Goal: Transaction & Acquisition: Purchase product/service

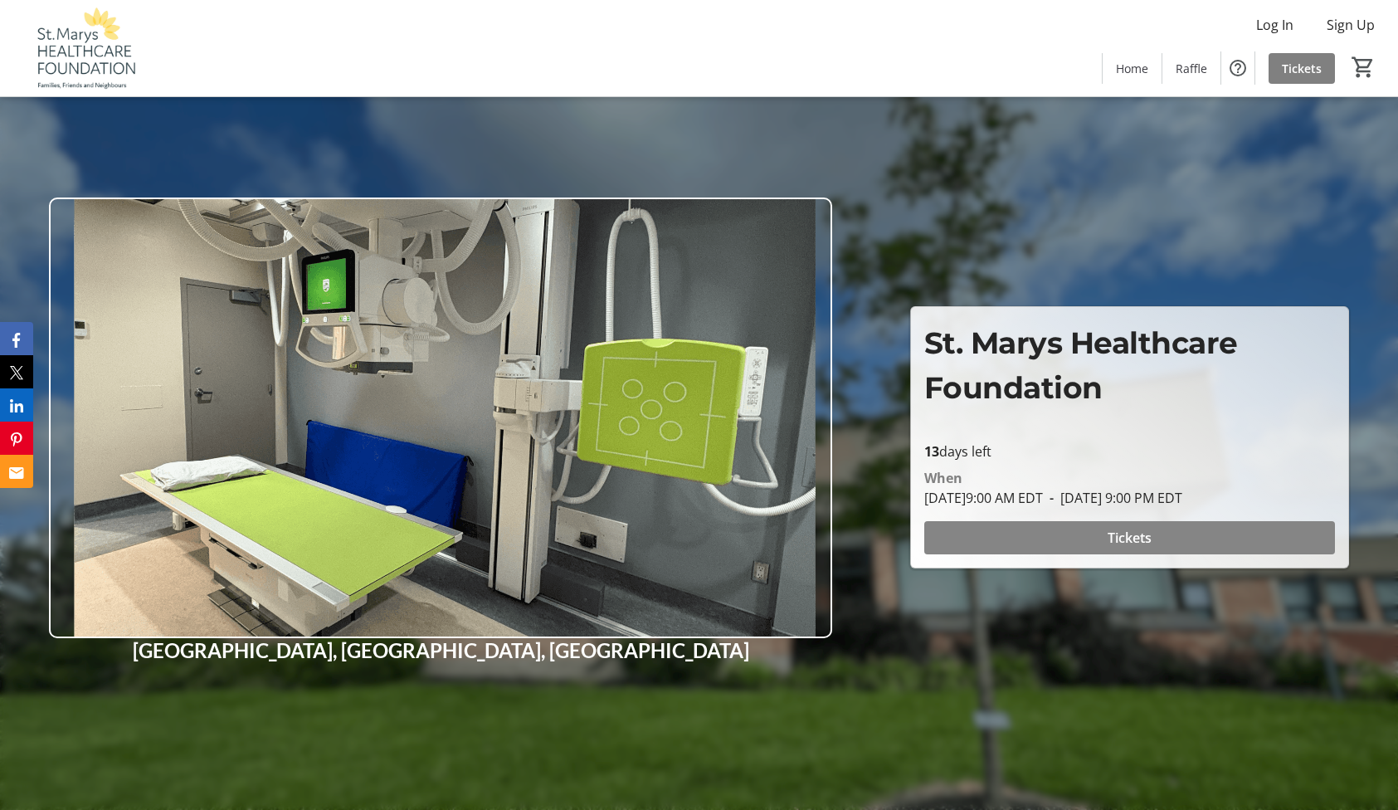
click at [1085, 539] on span at bounding box center [1129, 538] width 411 height 40
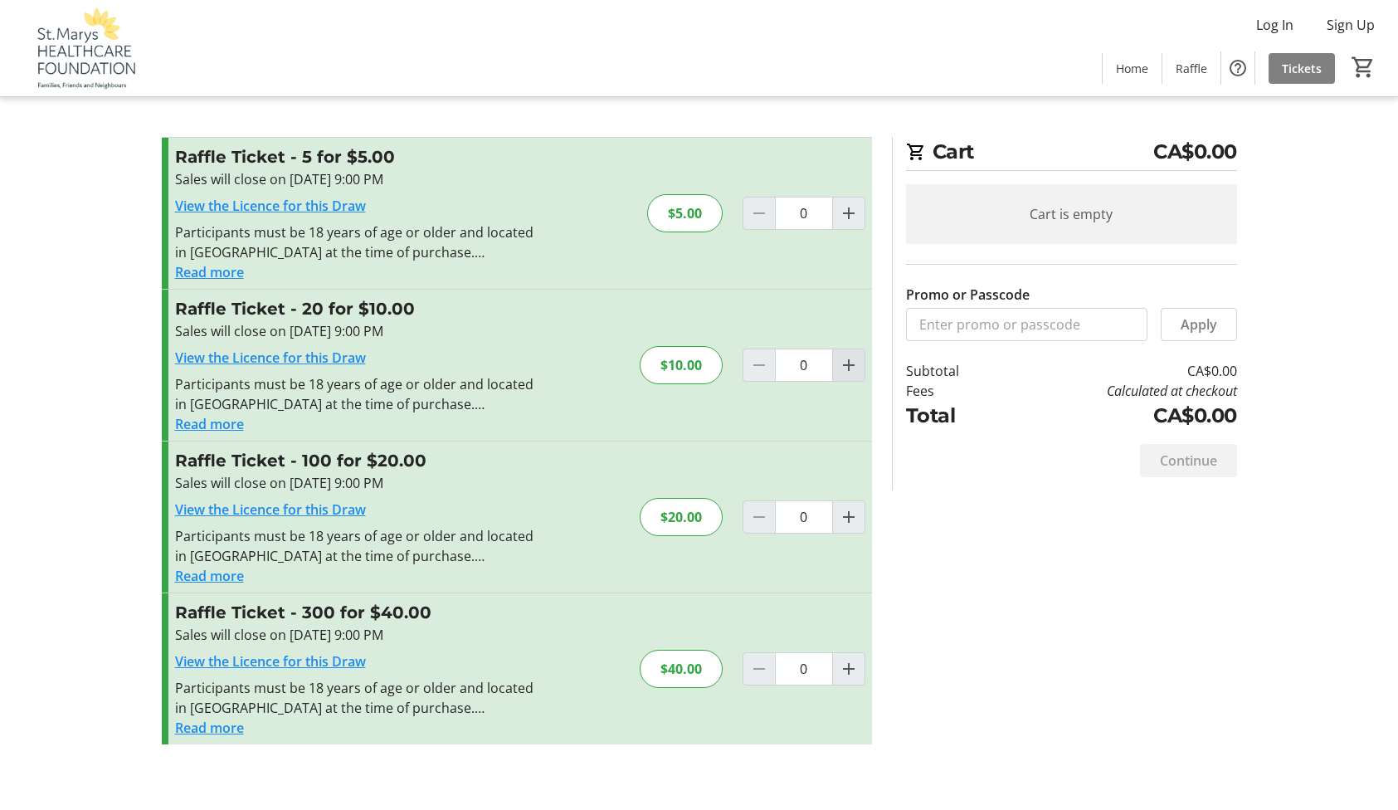
click at [842, 365] on mat-icon "Increment by one" at bounding box center [849, 365] width 20 height 20
type input "1"
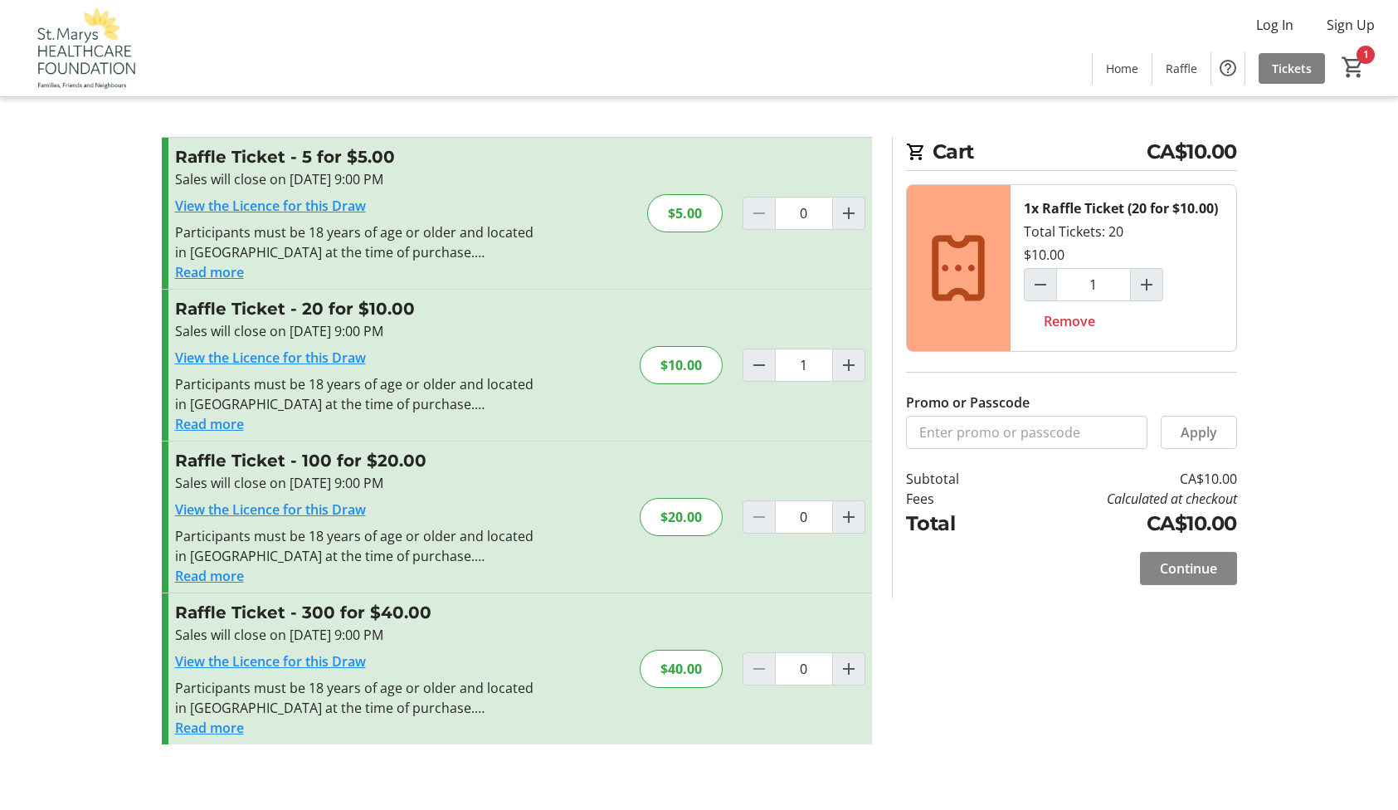
click at [1199, 566] on span "Continue" at bounding box center [1188, 568] width 57 height 20
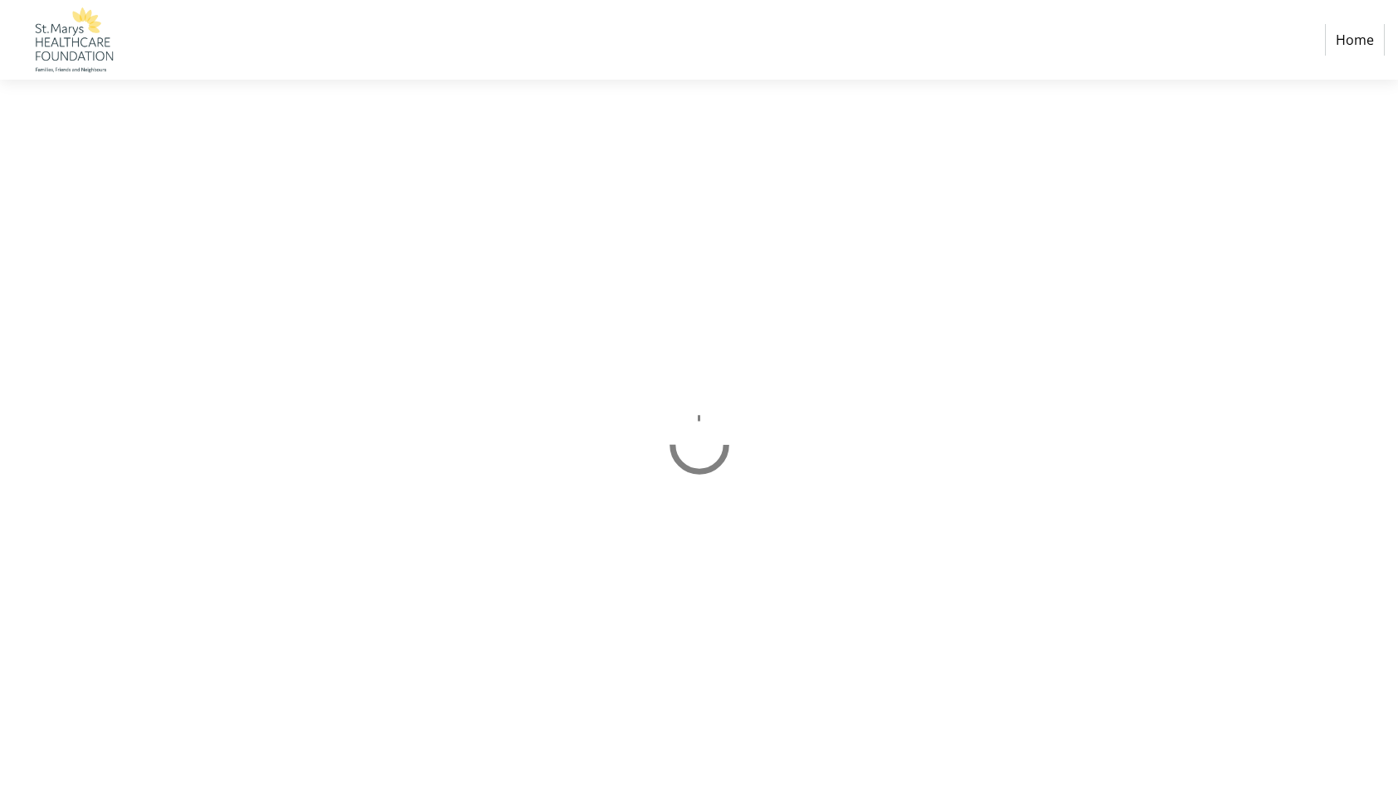
select select "CA"
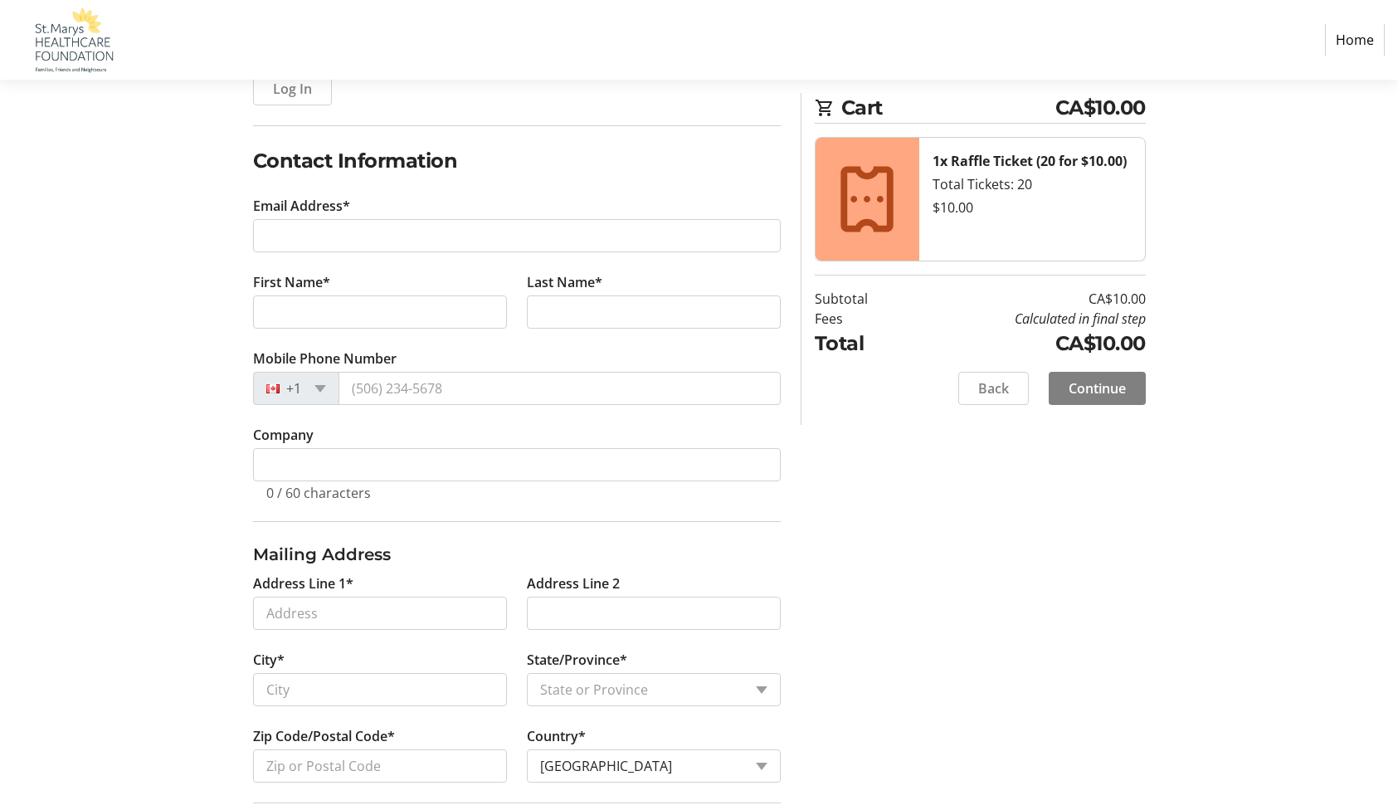
scroll to position [204, 0]
